Goal: Information Seeking & Learning: Check status

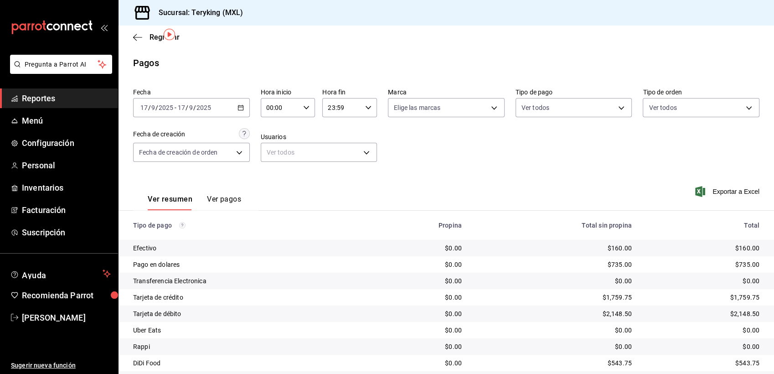
scroll to position [29, 0]
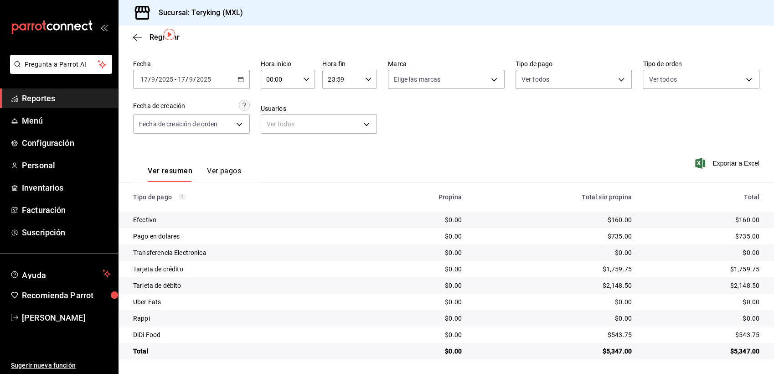
click at [47, 90] on link "Reportes" at bounding box center [59, 98] width 118 height 20
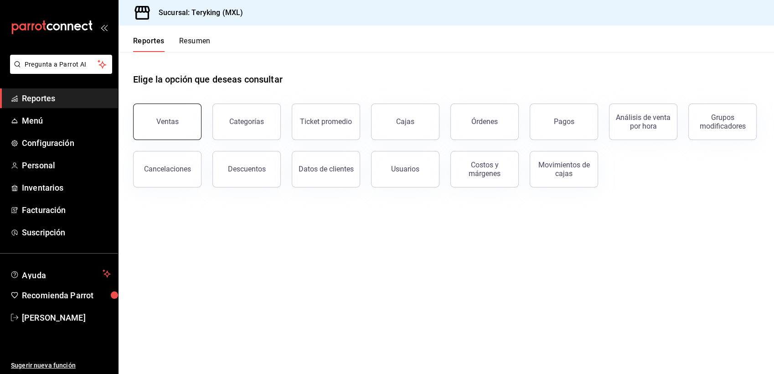
click at [160, 121] on div "Ventas" at bounding box center [167, 121] width 22 height 9
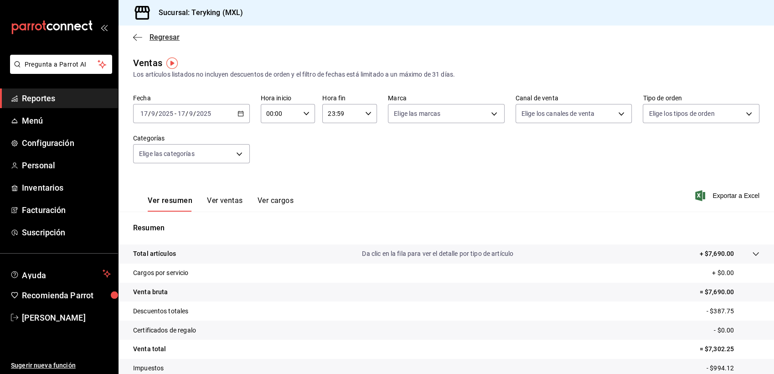
click at [165, 36] on span "Regresar" at bounding box center [165, 37] width 30 height 9
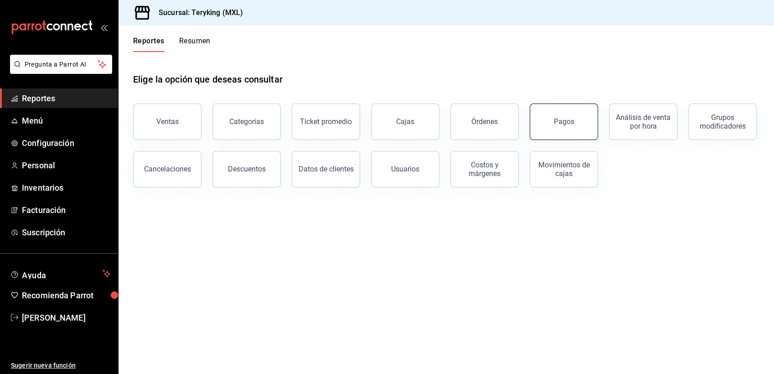
click at [565, 130] on button "Pagos" at bounding box center [564, 122] width 68 height 36
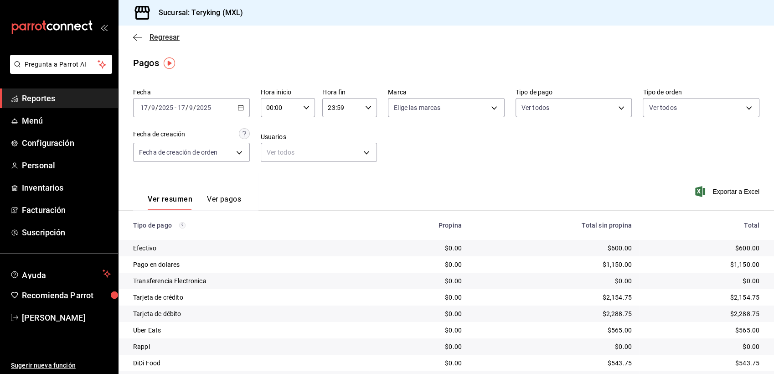
click at [168, 34] on span "Regresar" at bounding box center [165, 37] width 30 height 9
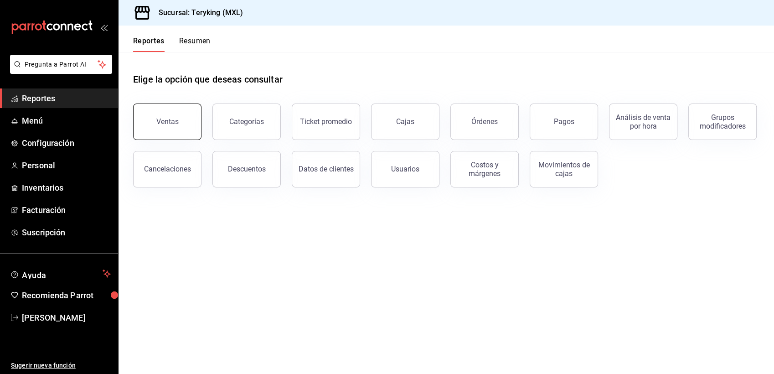
click at [189, 130] on button "Ventas" at bounding box center [167, 122] width 68 height 36
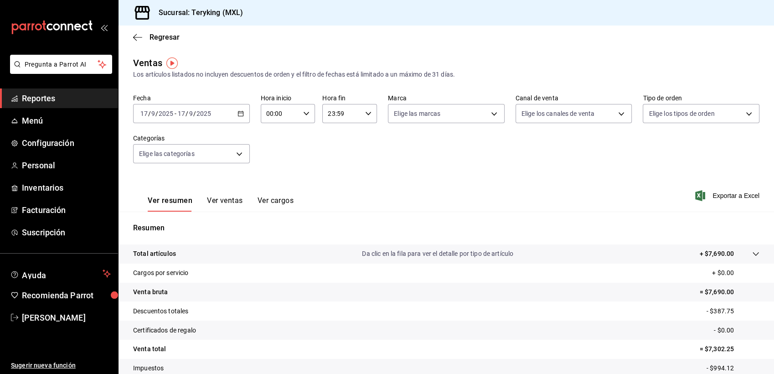
click at [238, 114] on icon "button" at bounding box center [241, 113] width 6 height 6
click at [164, 187] on span "Semana actual" at bounding box center [176, 182] width 71 height 10
